Goal: Task Accomplishment & Management: Manage account settings

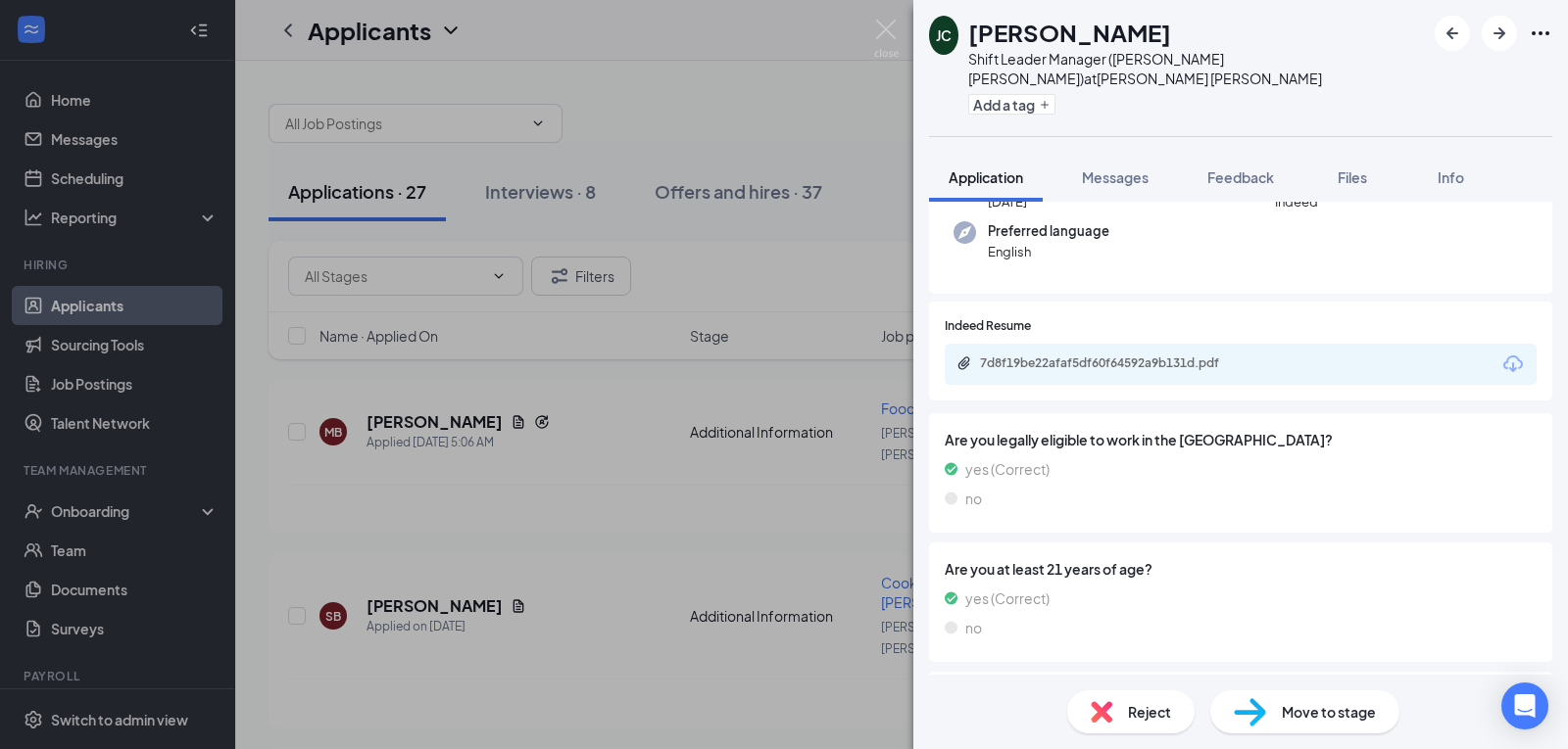
scroll to position [196, 0]
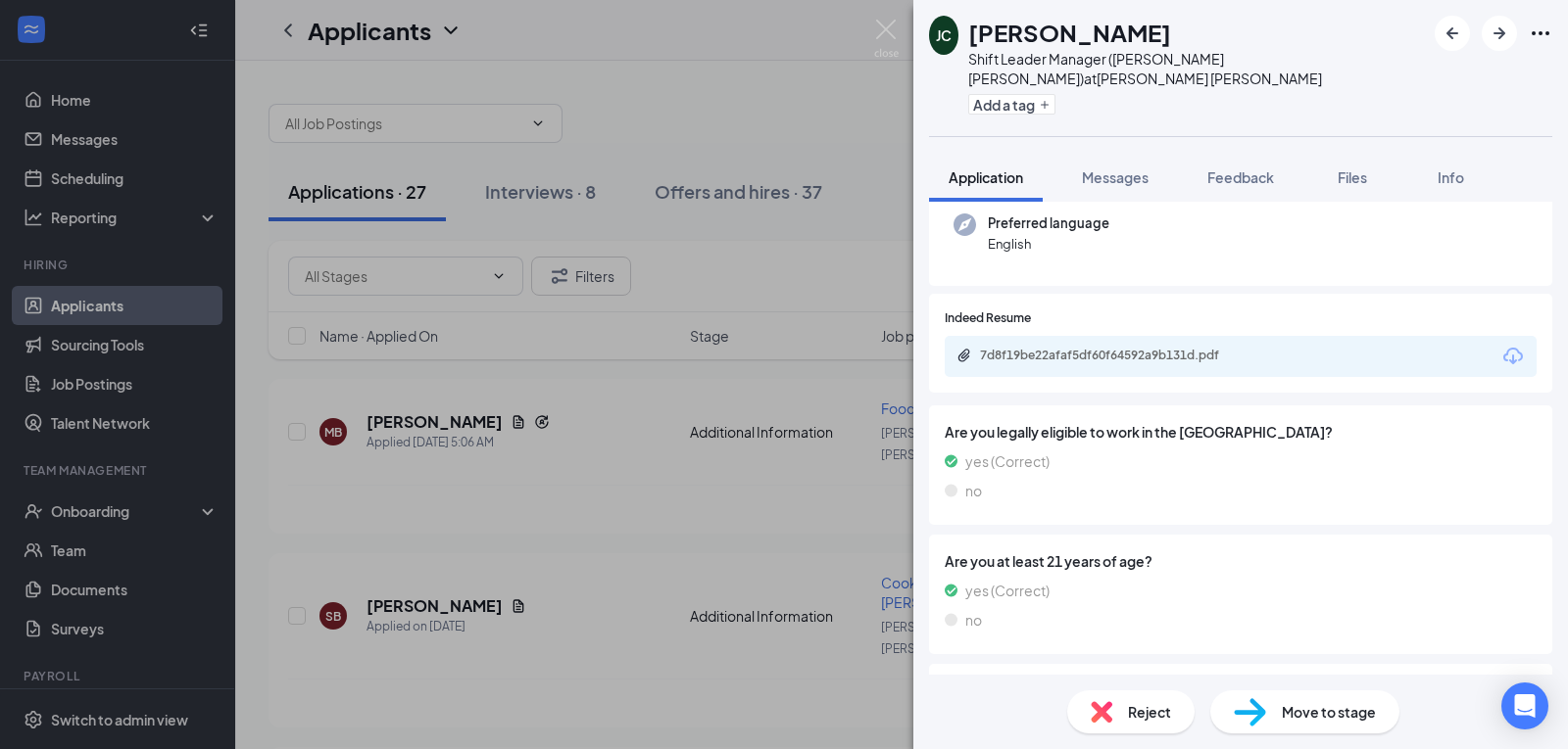
click at [1053, 336] on div "7d8f19be22afaf5df60f64592a9b131d.pdf" at bounding box center [1240, 357] width 592 height 42
click at [1052, 347] on div "7d8f19be22afaf5df60f64592a9b131d.pdf" at bounding box center [1117, 355] width 274 height 16
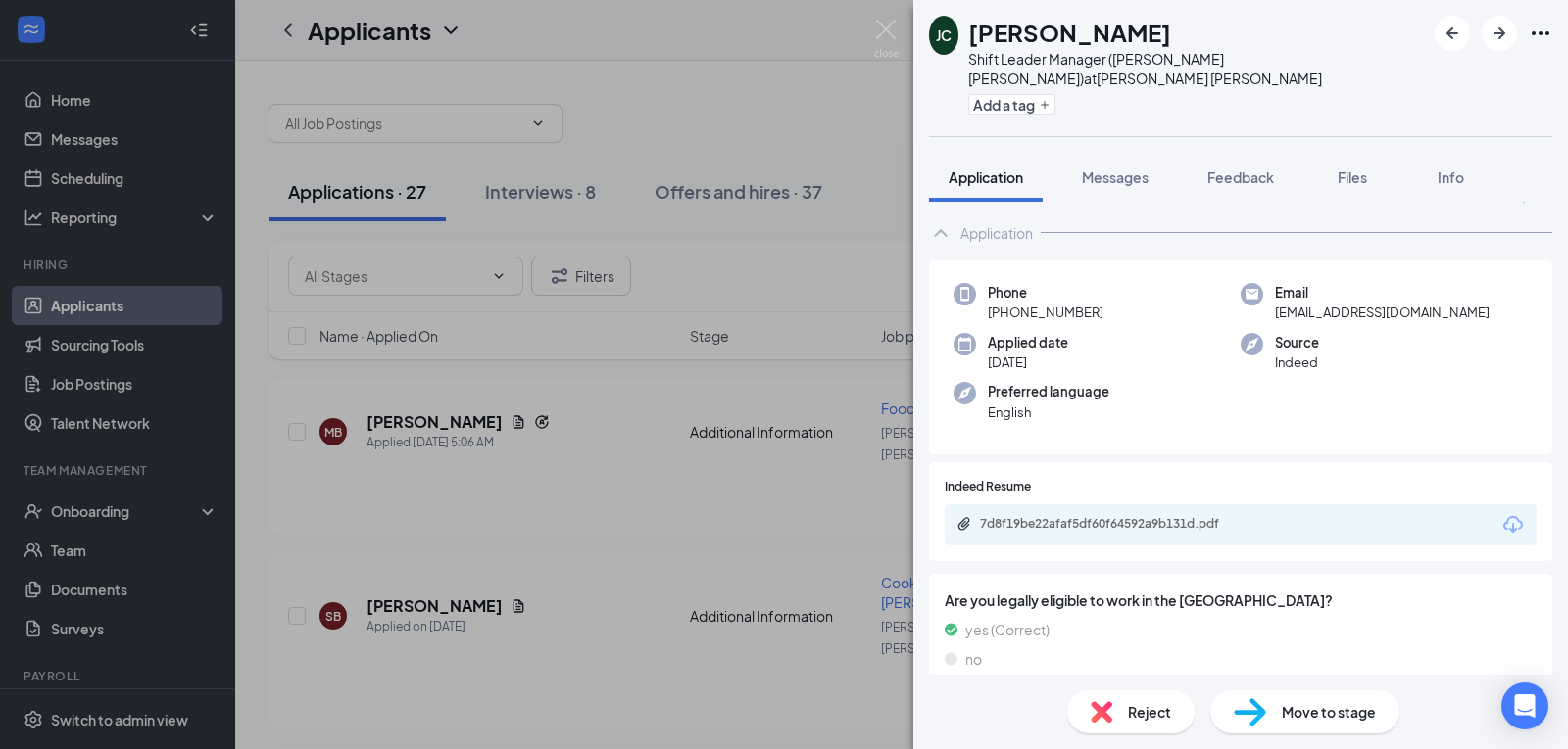
scroll to position [0, 0]
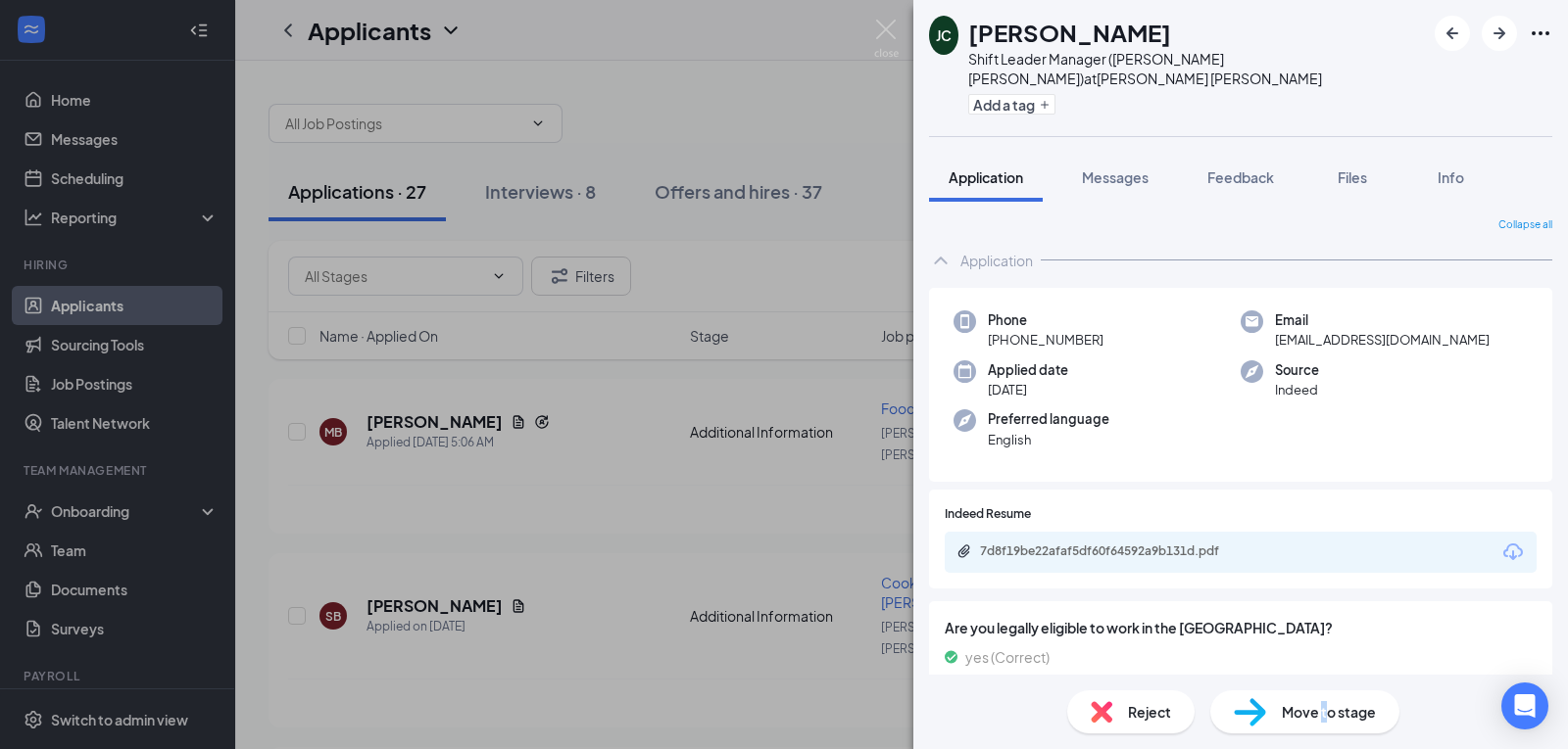
click at [1324, 719] on span "Move to stage" at bounding box center [1328, 712] width 94 height 22
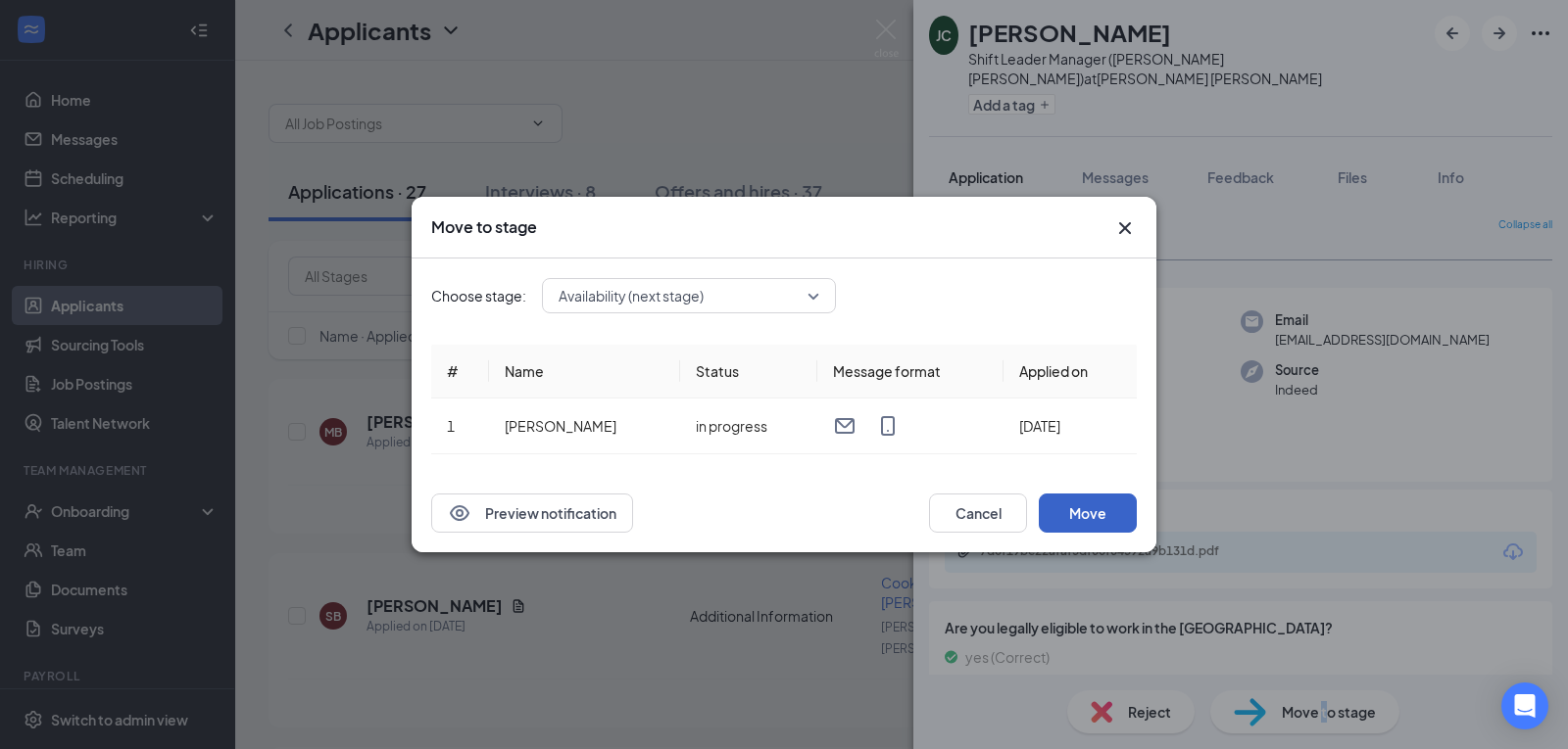
click at [1097, 518] on button "Move" at bounding box center [1087, 514] width 98 height 40
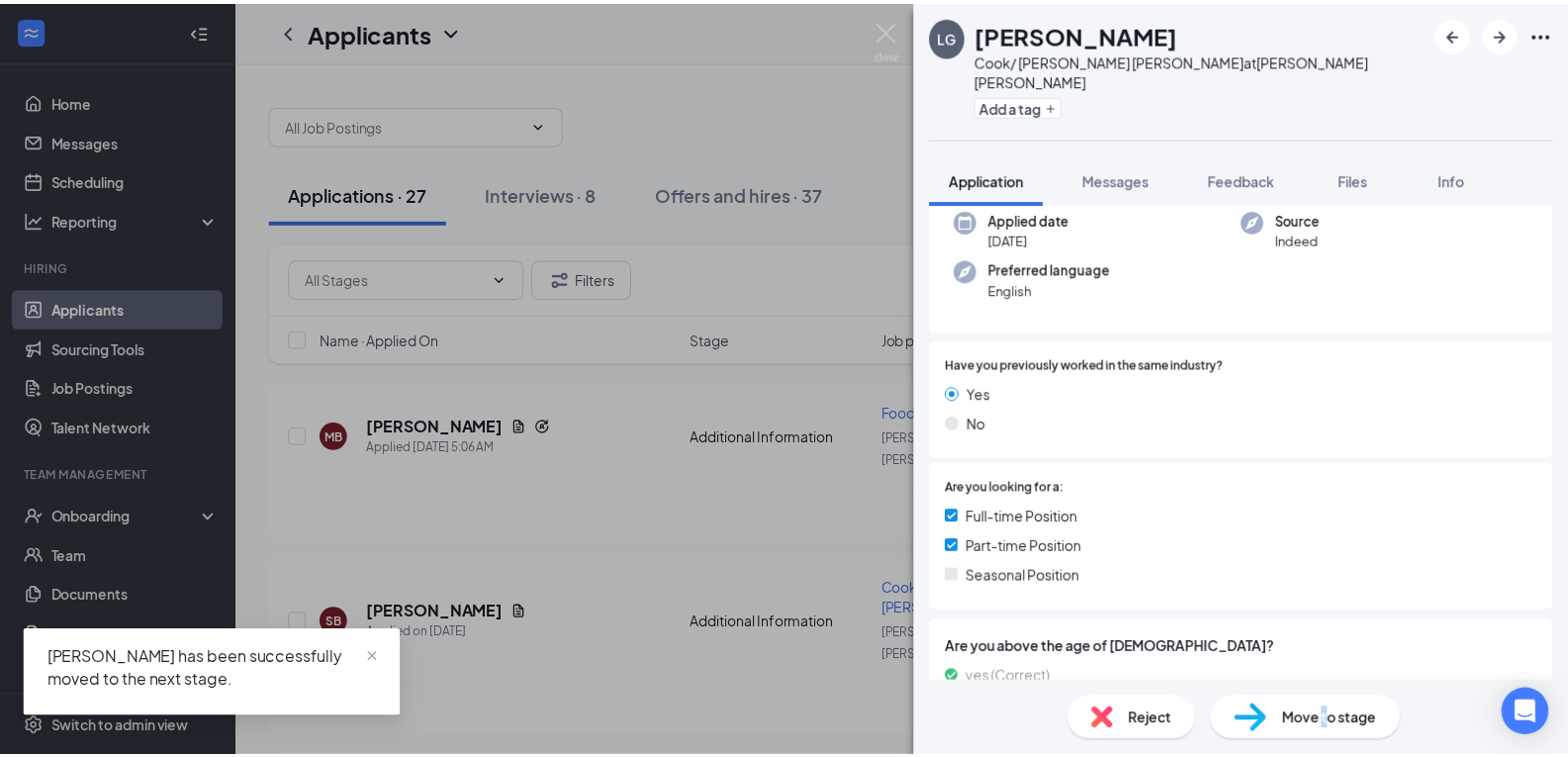
scroll to position [297, 0]
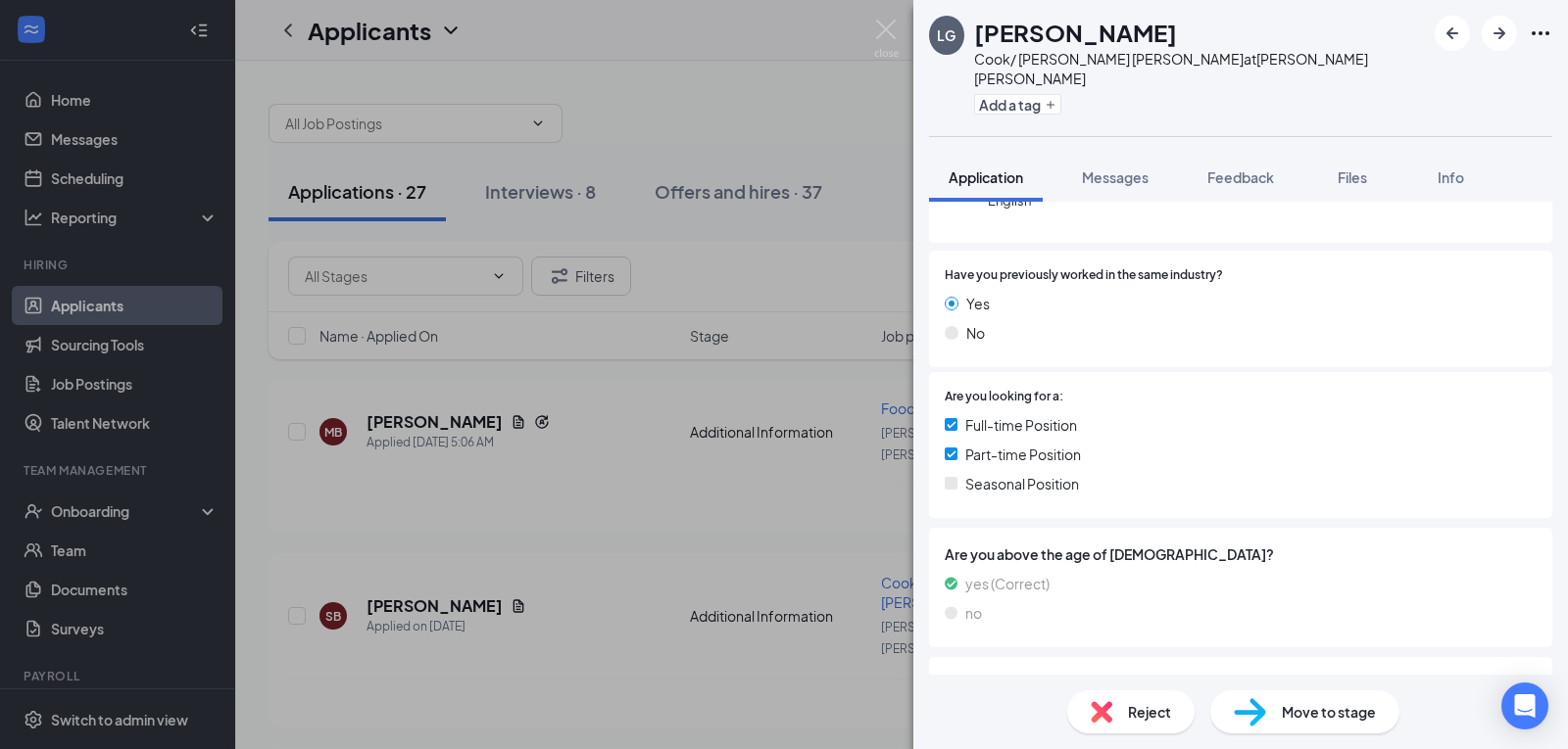
click at [868, 46] on div "LG [PERSON_NAME]/ [PERSON_NAME] [PERSON_NAME] at [PERSON_NAME] [PERSON_NAME] Ad…" at bounding box center [784, 374] width 1568 height 749
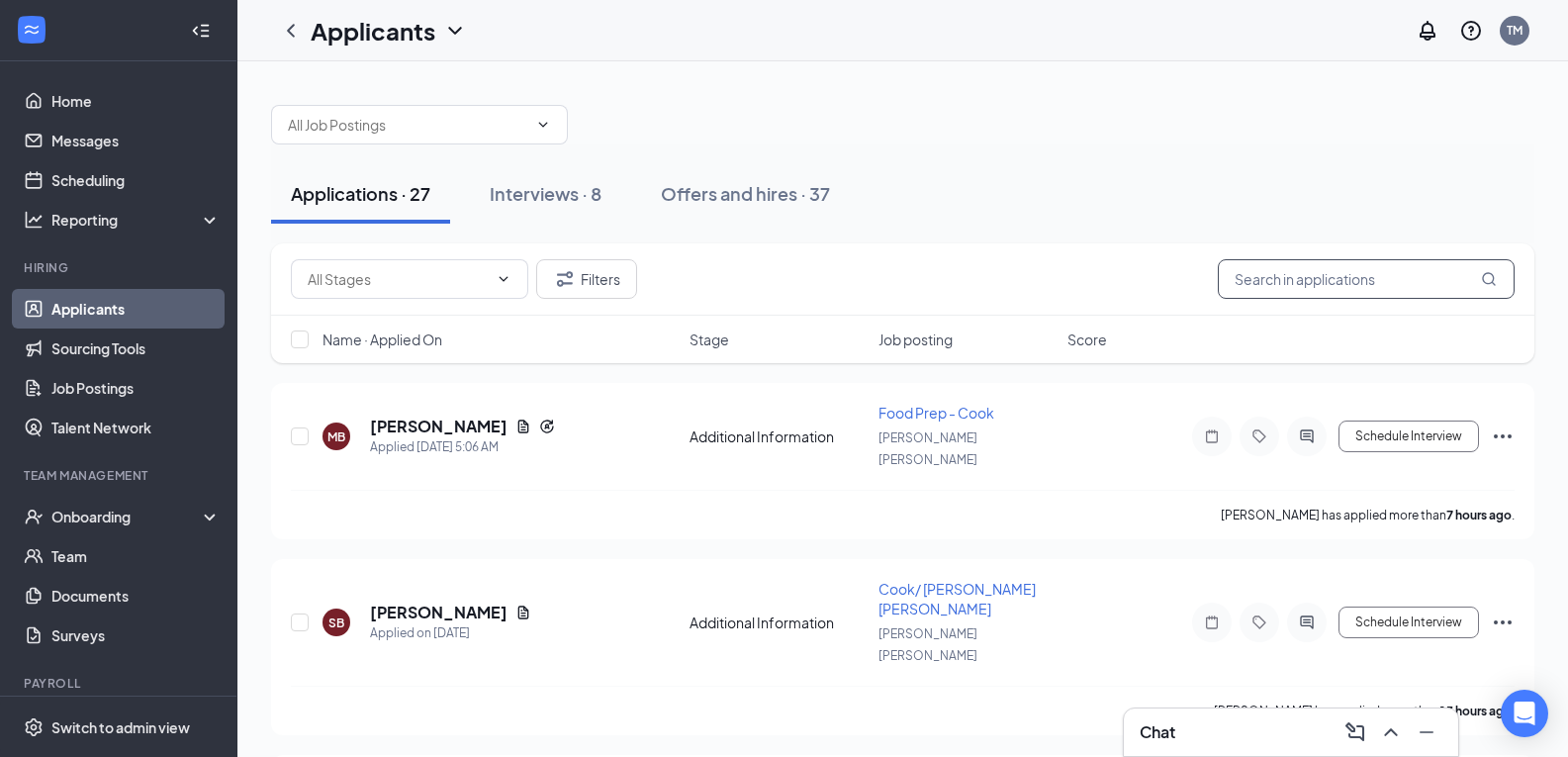
click at [1266, 282] on input "text" at bounding box center [1366, 279] width 297 height 40
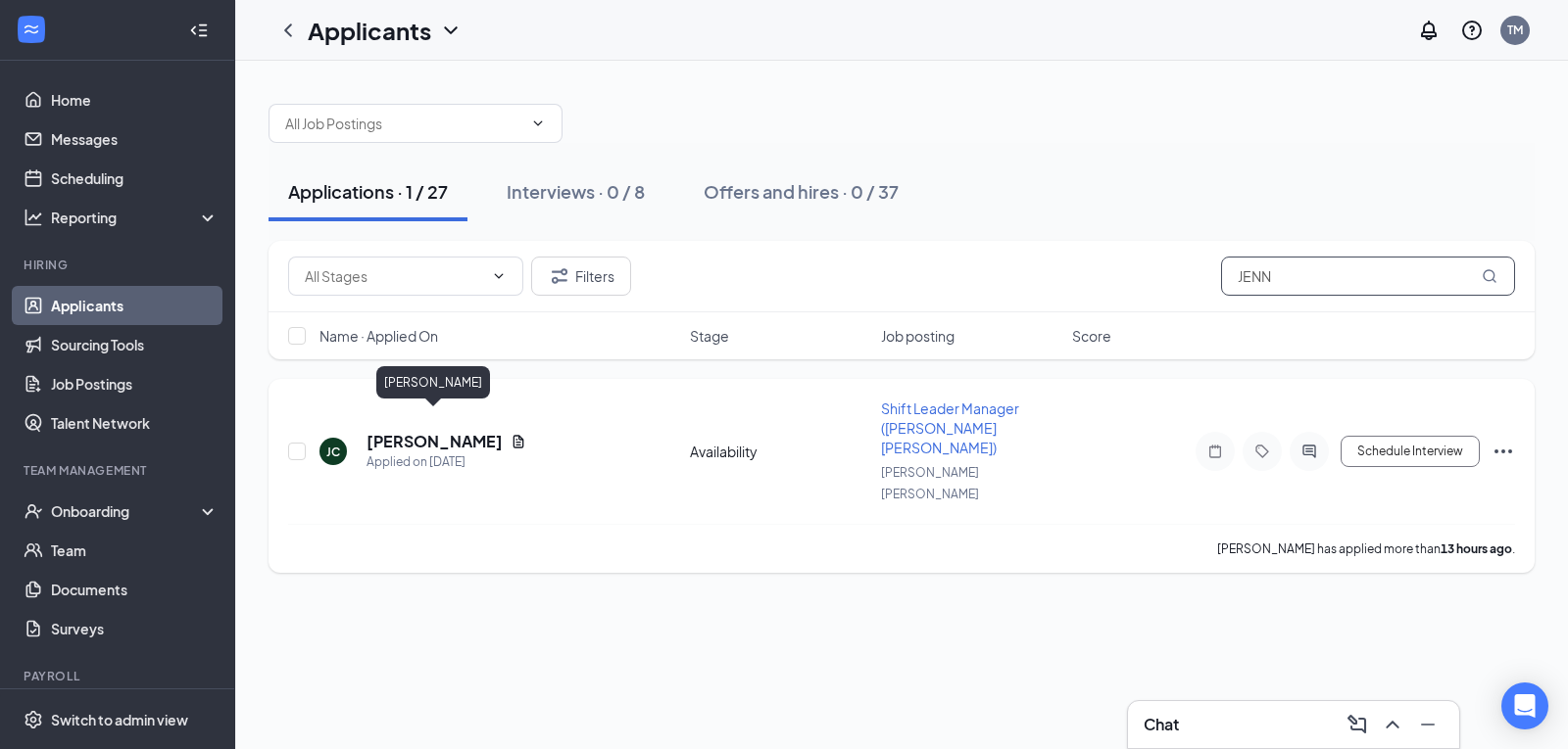
type input "JENN"
click at [437, 431] on h5 "[PERSON_NAME]" at bounding box center [435, 442] width 137 height 22
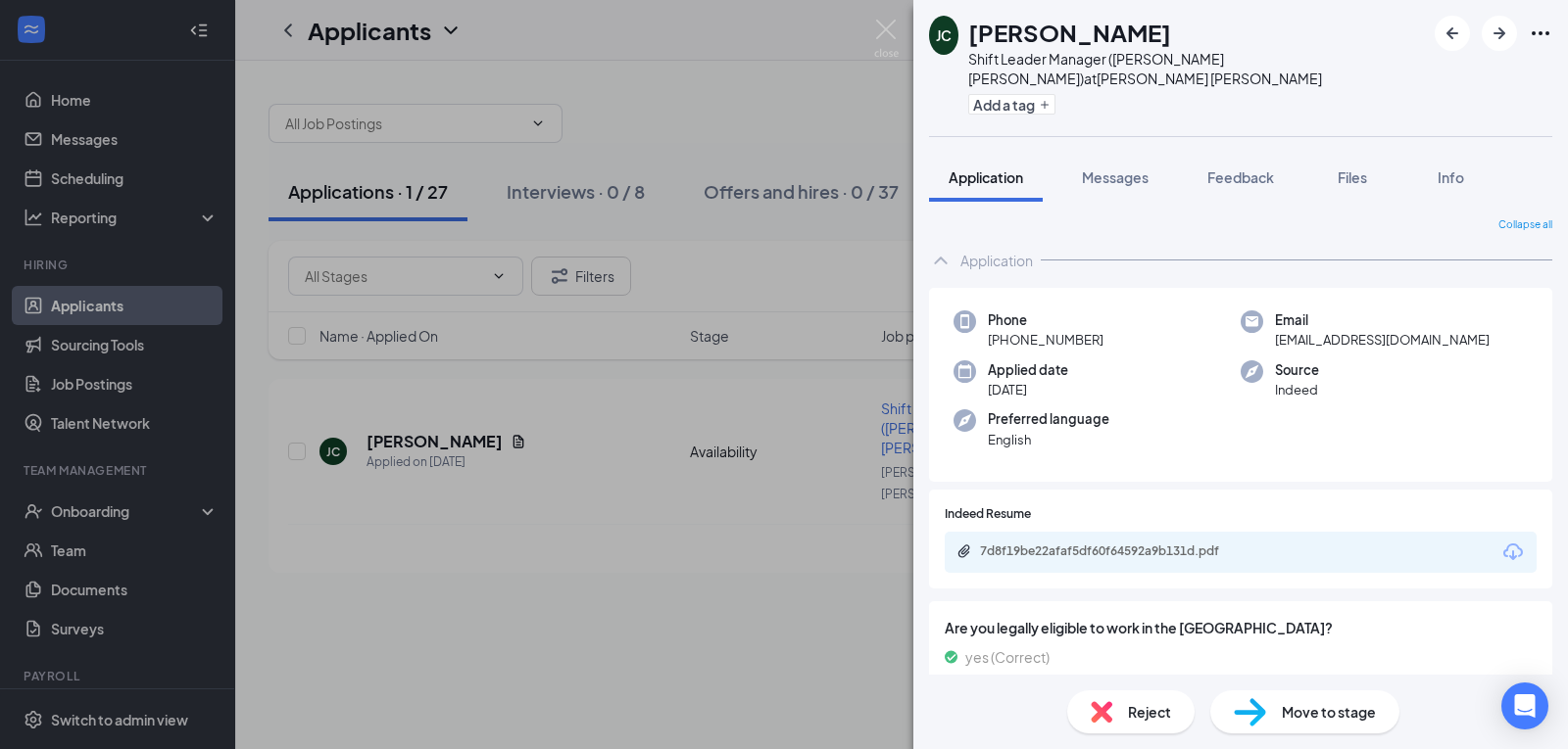
drag, startPoint x: 492, startPoint y: 523, endPoint x: 540, endPoint y: 511, distance: 49.5
click at [495, 523] on div "[PERSON_NAME] [PERSON_NAME] Shift Leader Manager ([PERSON_NAME] [PERSON_NAME]) …" at bounding box center [784, 374] width 1568 height 749
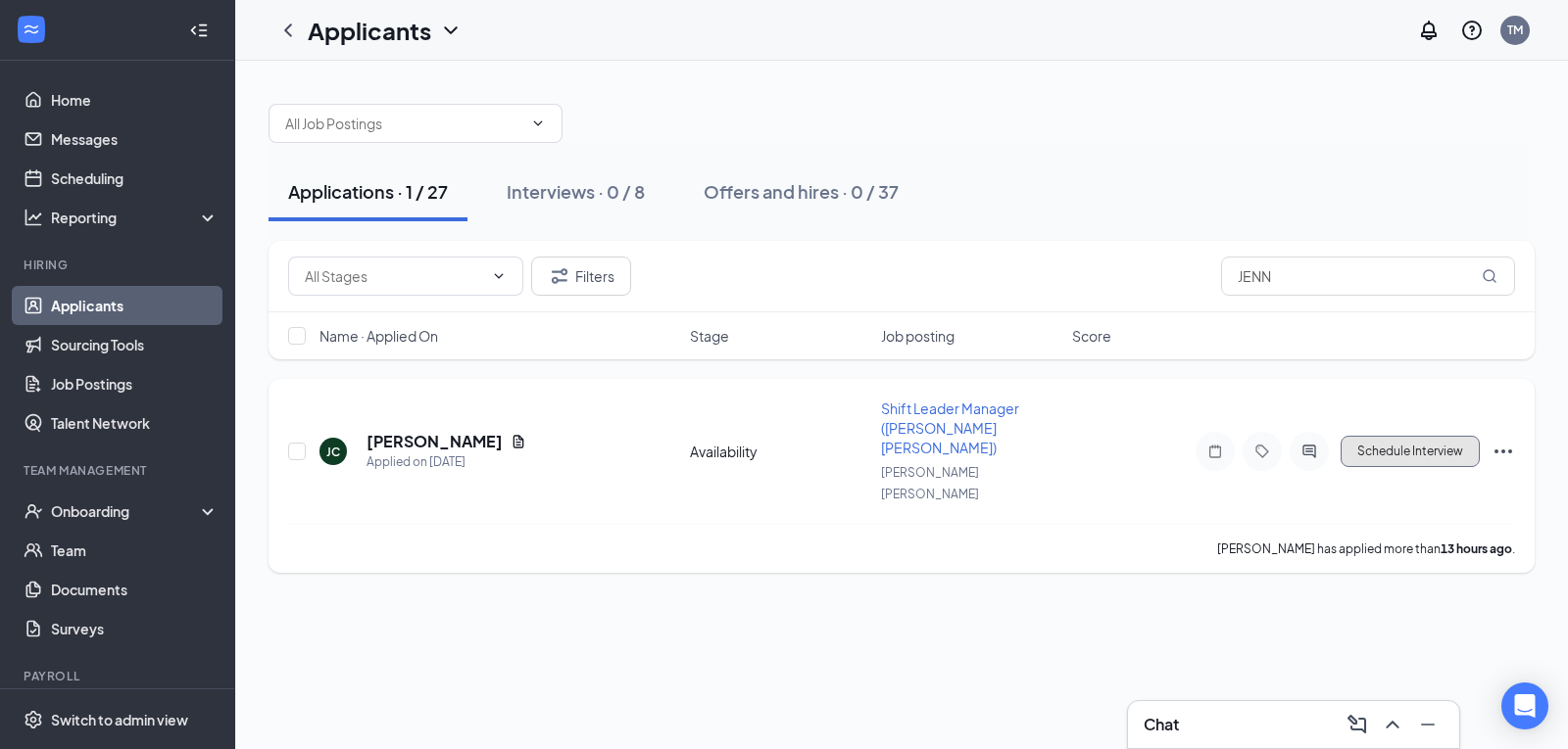
click at [1384, 435] on button "Schedule Interview" at bounding box center [1410, 451] width 140 height 32
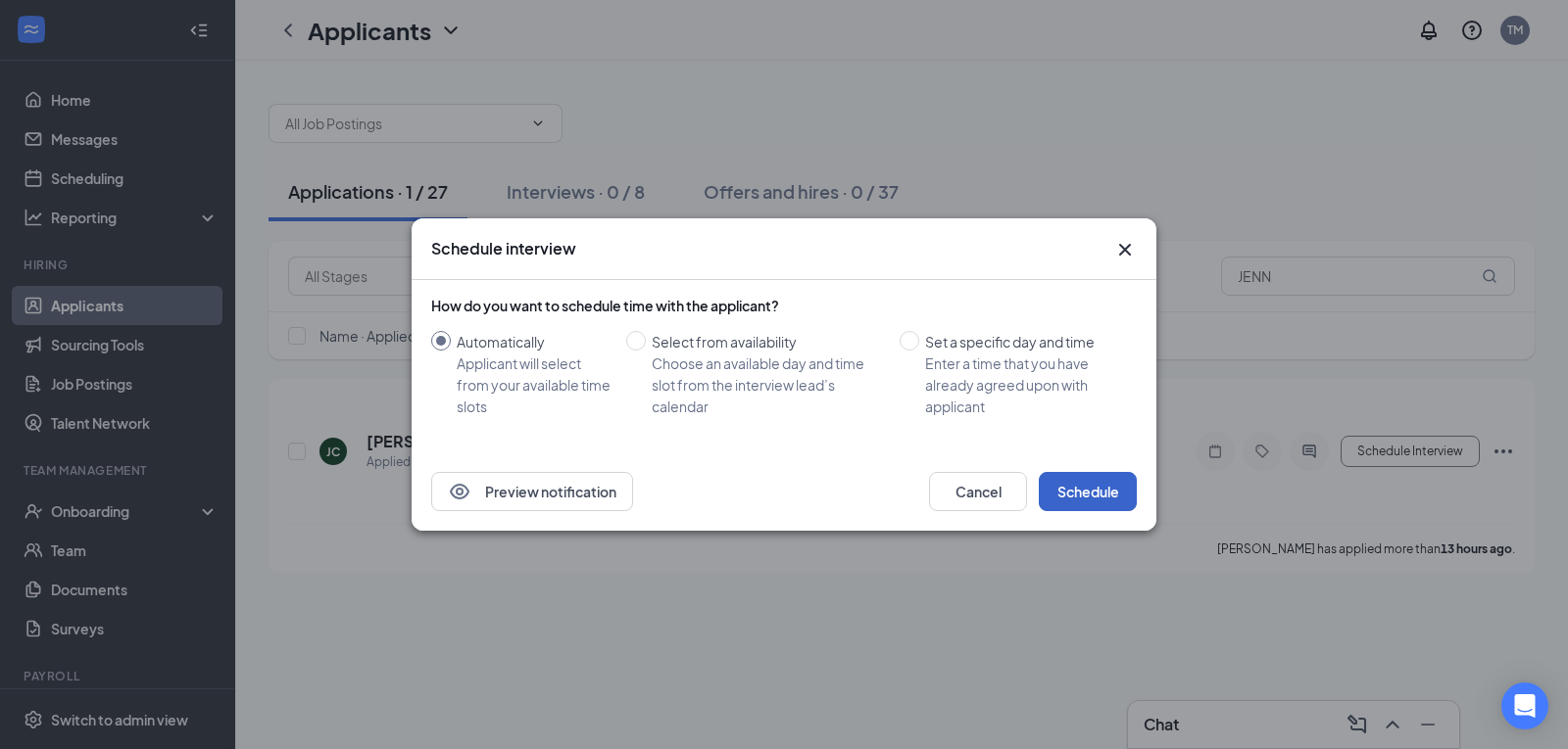
click at [1072, 489] on button "Schedule" at bounding box center [1087, 492] width 98 height 40
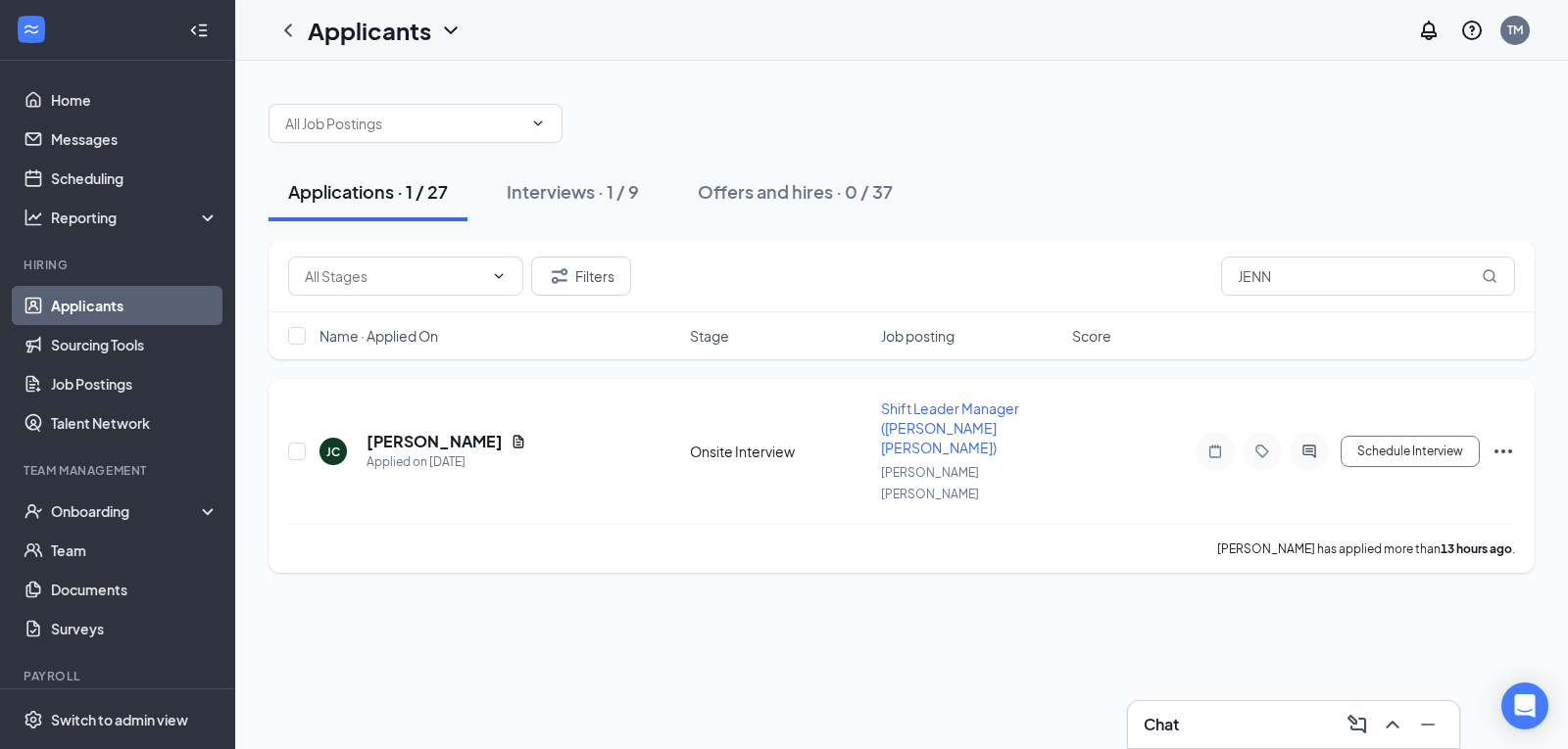
click at [913, 416] on span "Shift Leader Manager ([PERSON_NAME] [PERSON_NAME])" at bounding box center [950, 427] width 139 height 56
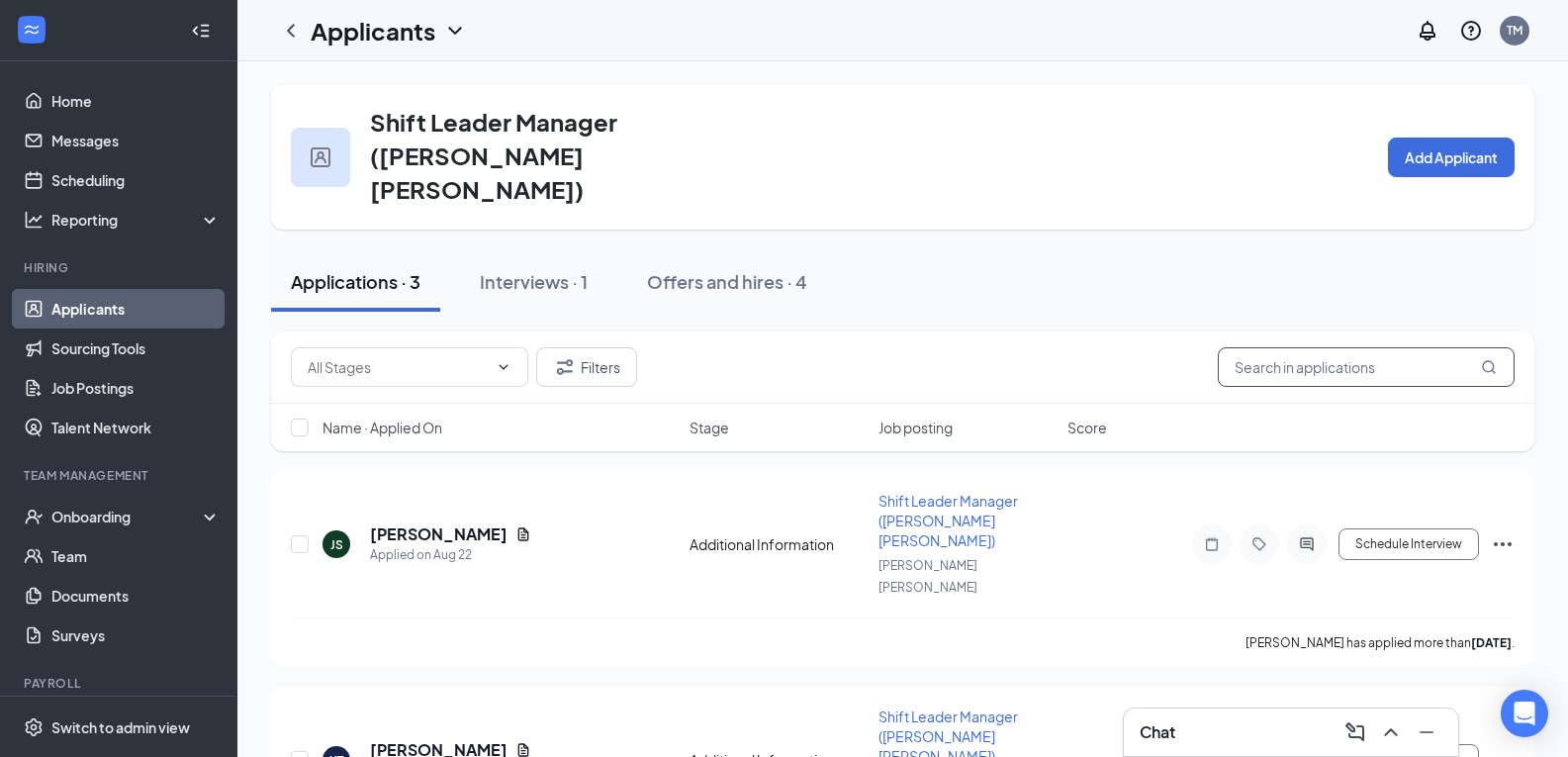
click at [1283, 347] on input "text" at bounding box center [1366, 367] width 297 height 40
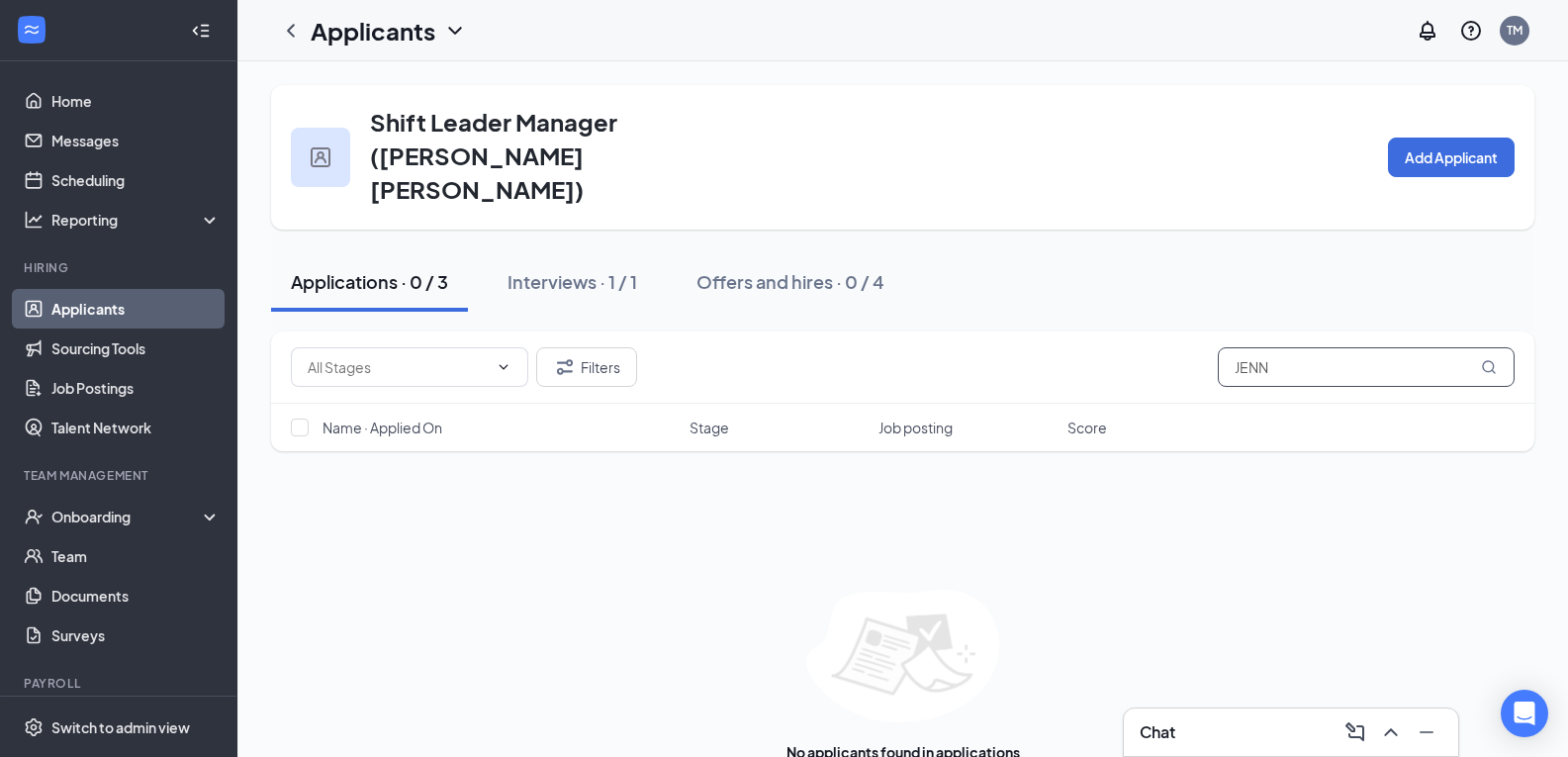
type input "JENN"
click at [412, 418] on span "Name · Applied On" at bounding box center [383, 428] width 120 height 20
click at [292, 419] on input "checkbox" at bounding box center [300, 428] width 18 height 18
checkbox input "false"
click at [371, 418] on span "Name · Applied On" at bounding box center [383, 428] width 120 height 20
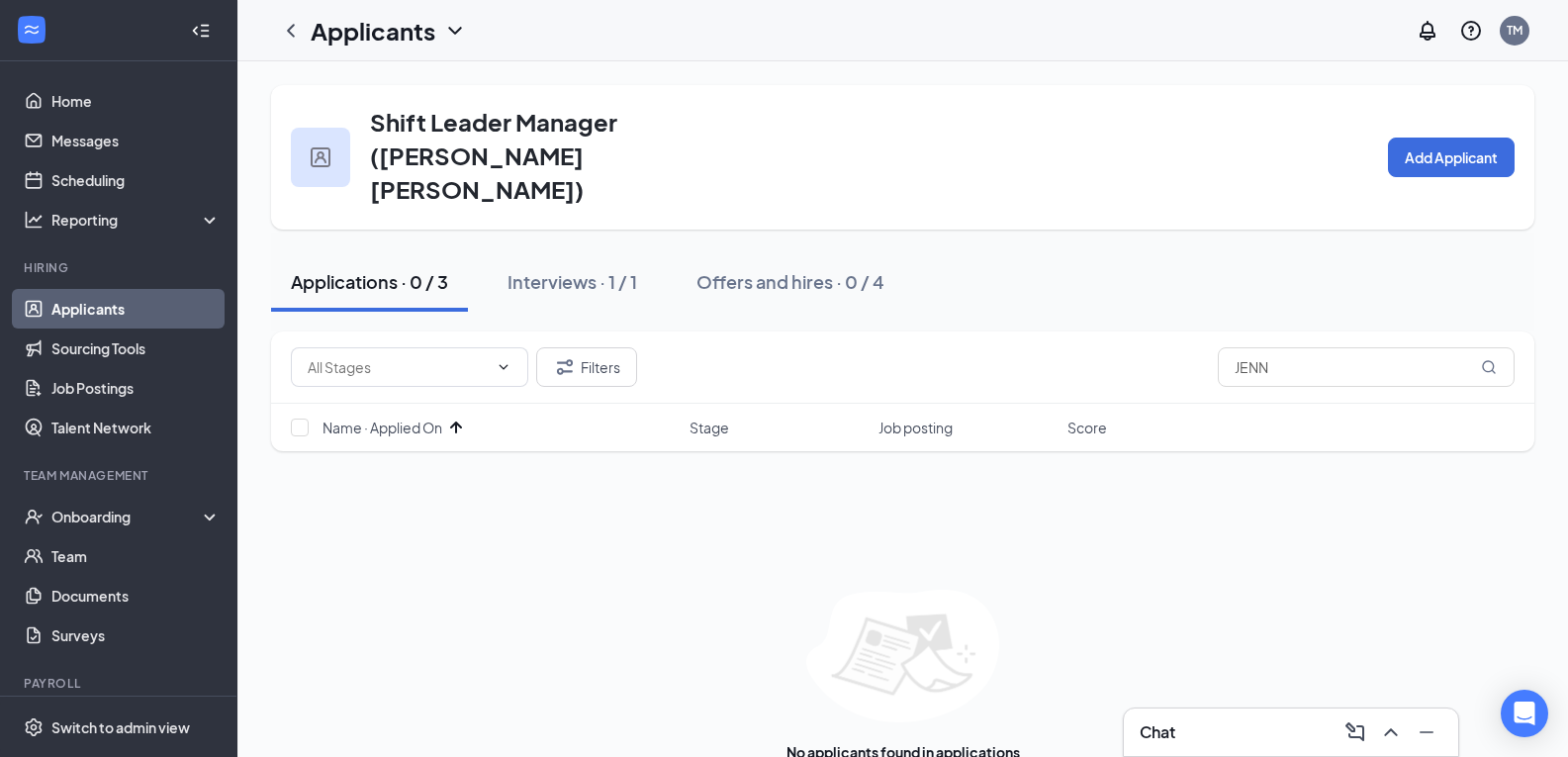
click at [366, 269] on div "Applications · 0 / 3" at bounding box center [369, 281] width 157 height 25
click at [461, 27] on icon "ChevronDown" at bounding box center [455, 31] width 24 height 24
click at [342, 81] on link "Applicants" at bounding box center [430, 86] width 214 height 20
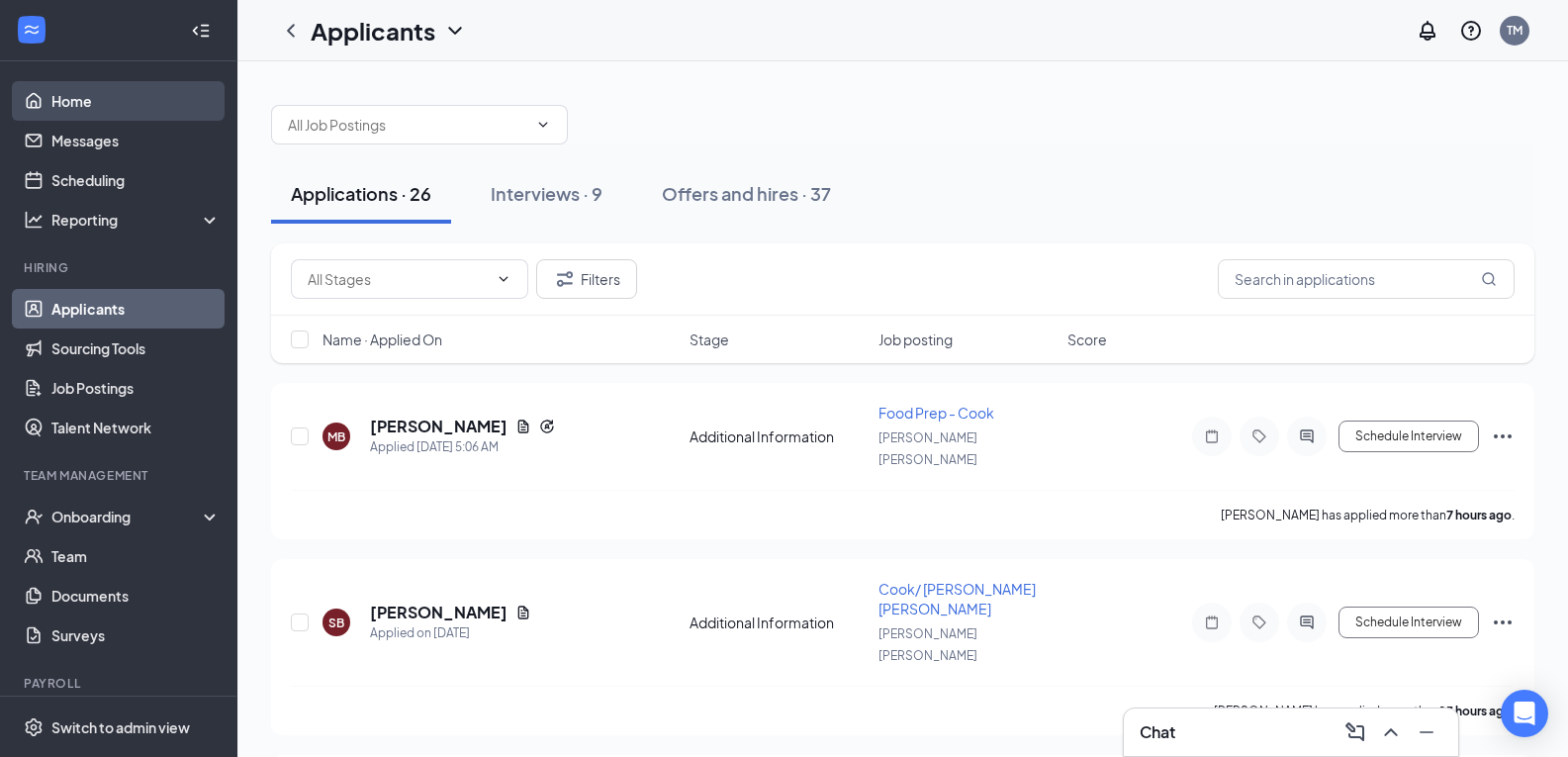
click at [70, 105] on link "Home" at bounding box center [135, 101] width 169 height 40
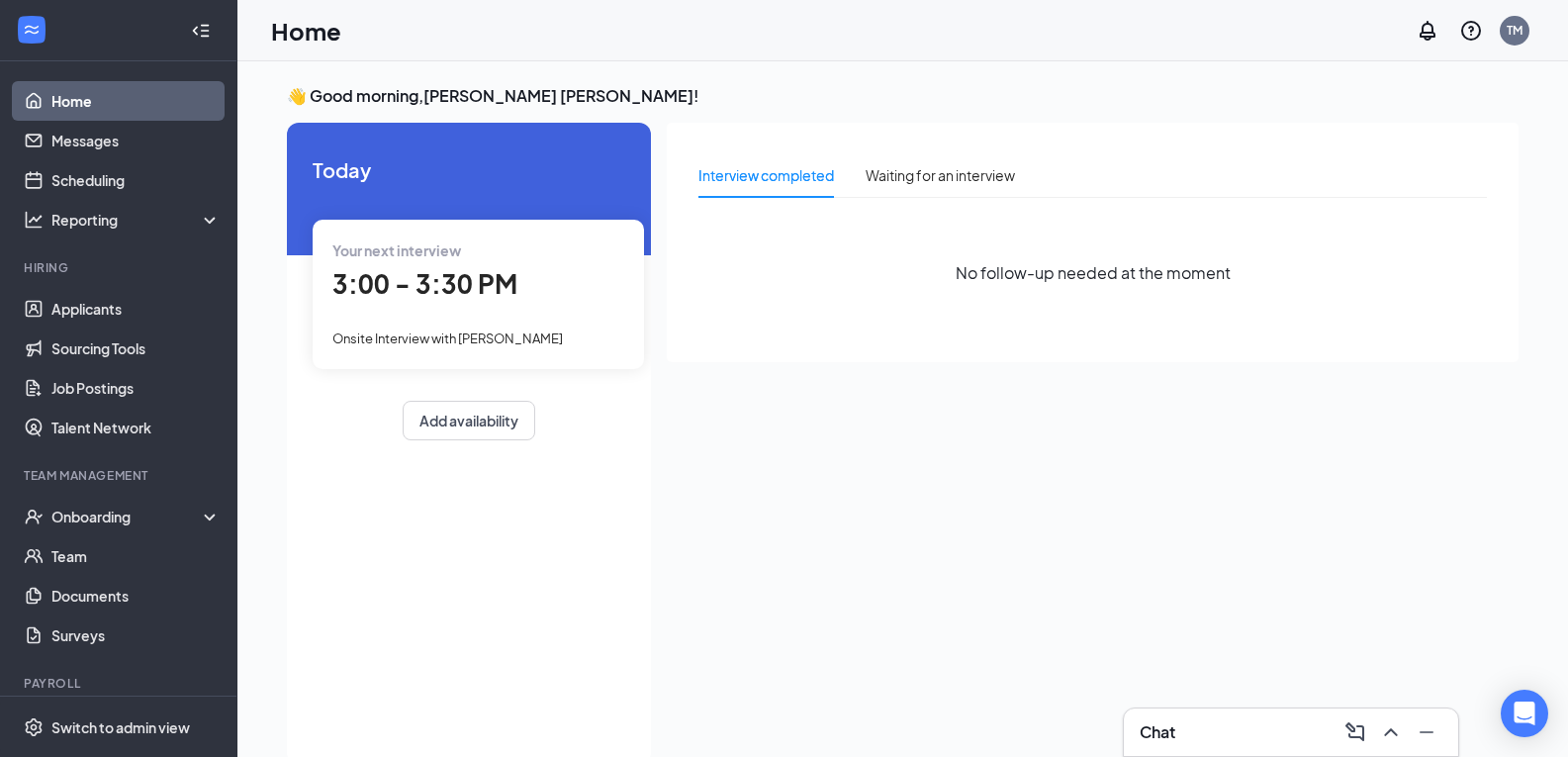
click at [772, 177] on div "Interview completed" at bounding box center [767, 175] width 136 height 22
